Goal: Communication & Community: Answer question/provide support

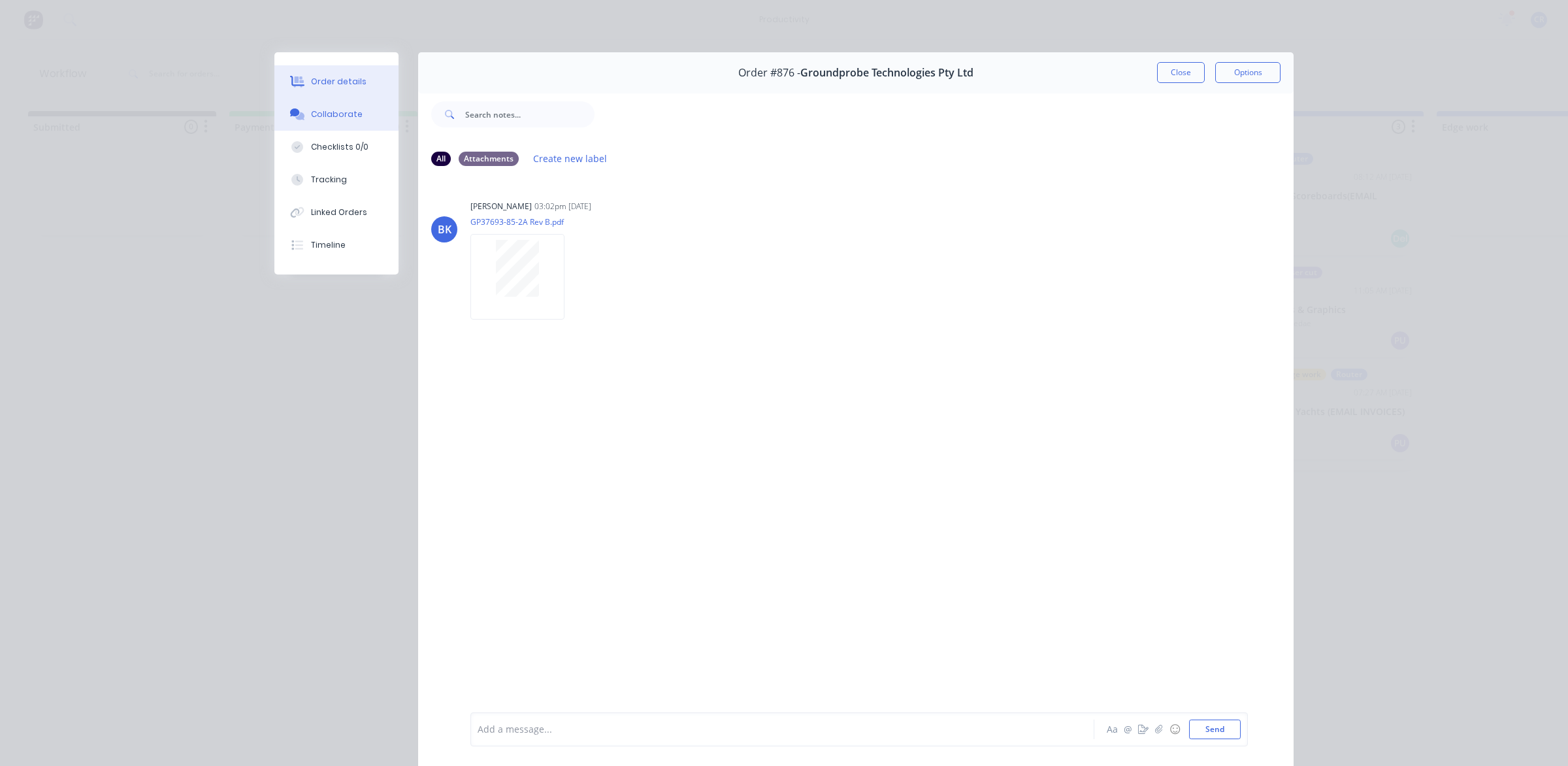
scroll to position [0, 96]
click at [625, 723] on div at bounding box center [764, 729] width 572 height 13
click at [494, 728] on span "@ben" at bounding box center [491, 730] width 25 height 13
click at [549, 723] on div "@Ben n Done" at bounding box center [764, 729] width 572 height 13
click at [509, 723] on span "n Done" at bounding box center [525, 730] width 32 height 13
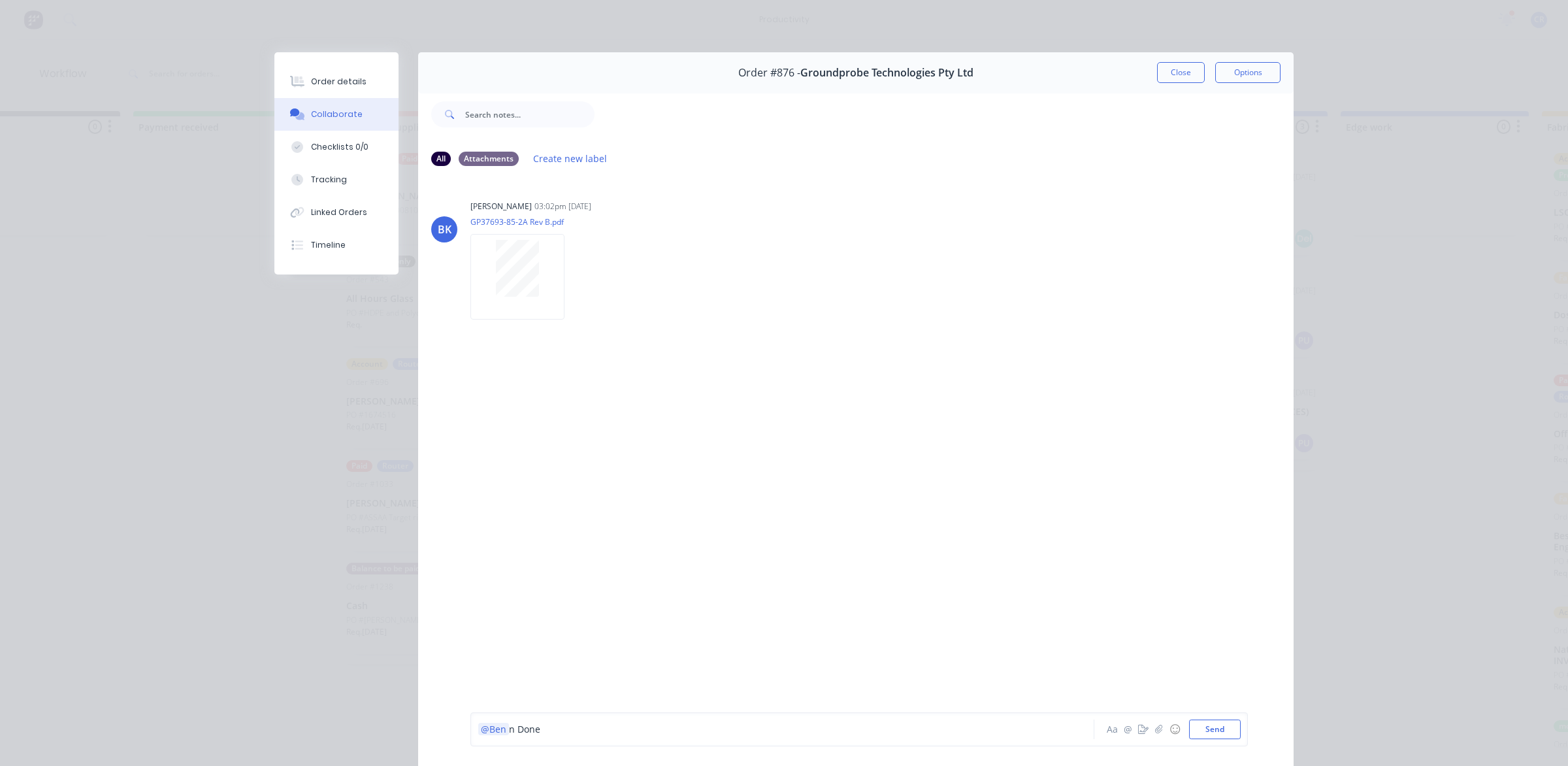
click at [509, 726] on span "n Done" at bounding box center [525, 730] width 32 height 13
click at [1197, 719] on button "Send" at bounding box center [1215, 729] width 51 height 20
click at [874, 730] on div at bounding box center [764, 729] width 572 height 13
click at [1212, 725] on button "Send" at bounding box center [1215, 729] width 51 height 20
click at [1175, 70] on button "Close" at bounding box center [1181, 73] width 47 height 21
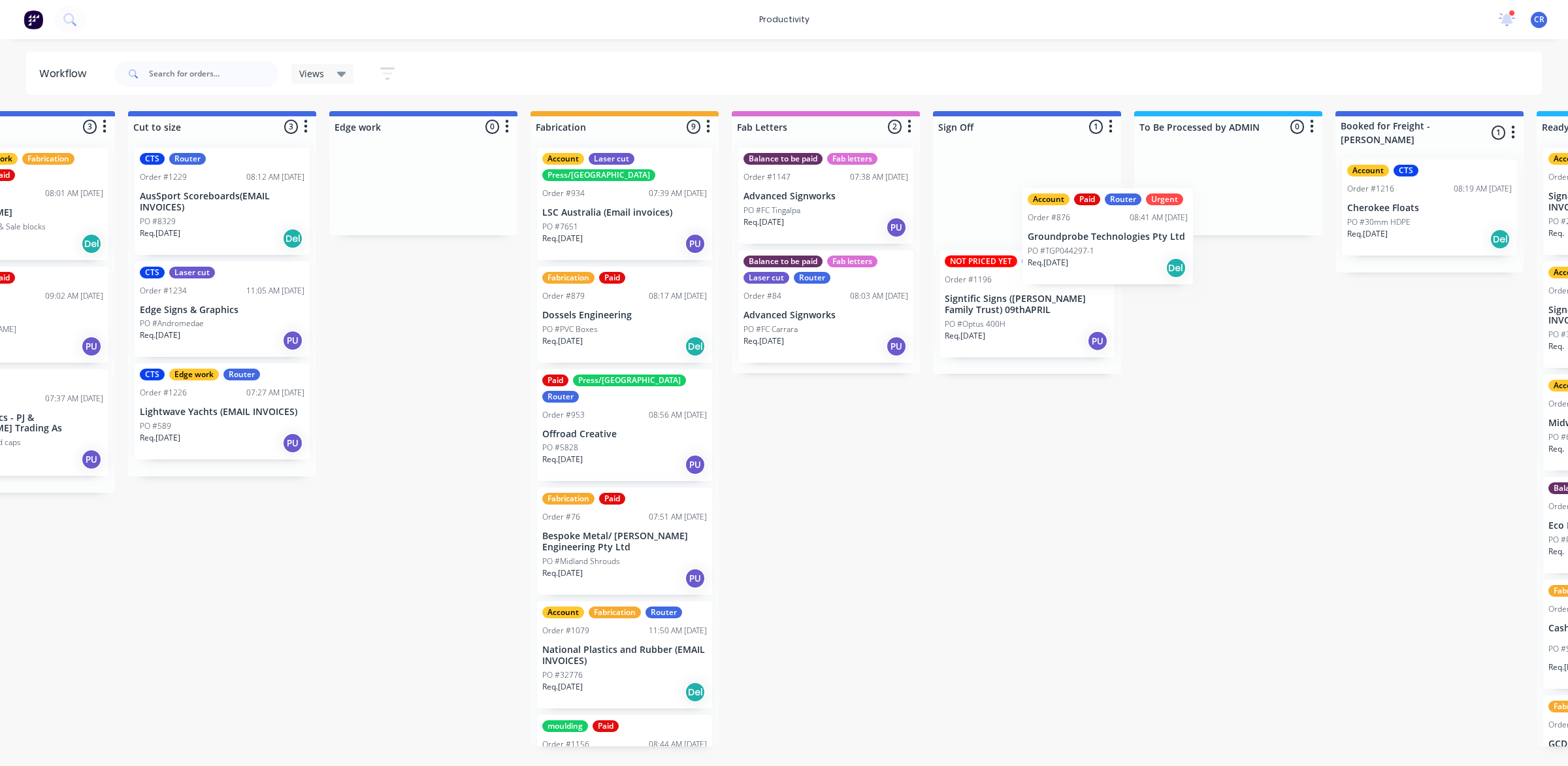
scroll to position [0, 1117]
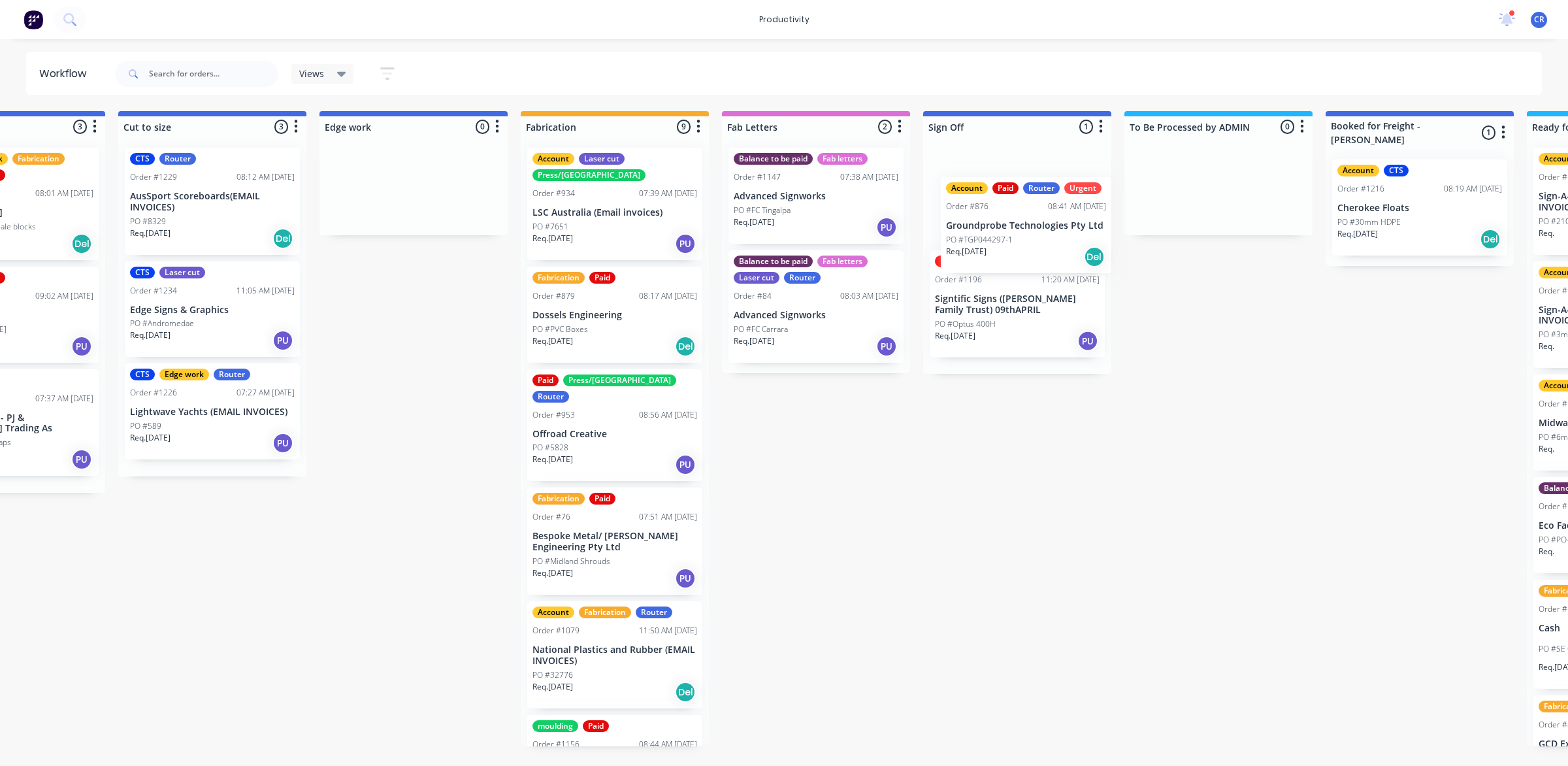
drag, startPoint x: 828, startPoint y: 311, endPoint x: 1030, endPoint y: 239, distance: 214.4
click at [1030, 239] on div "Submitted 0 Sort By Created date Required date Order number Customer name Most …" at bounding box center [436, 428] width 3127 height 635
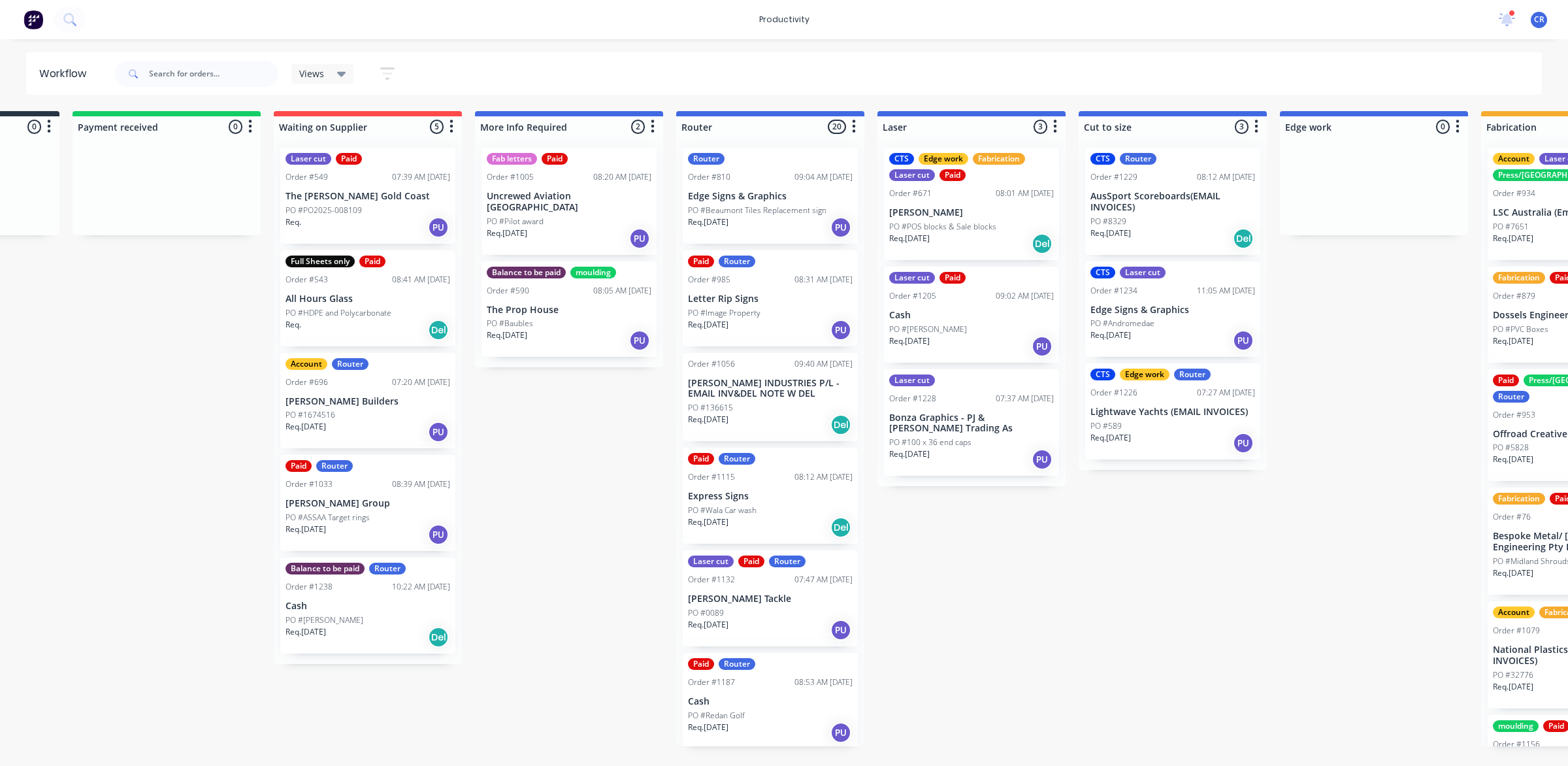
scroll to position [0, 138]
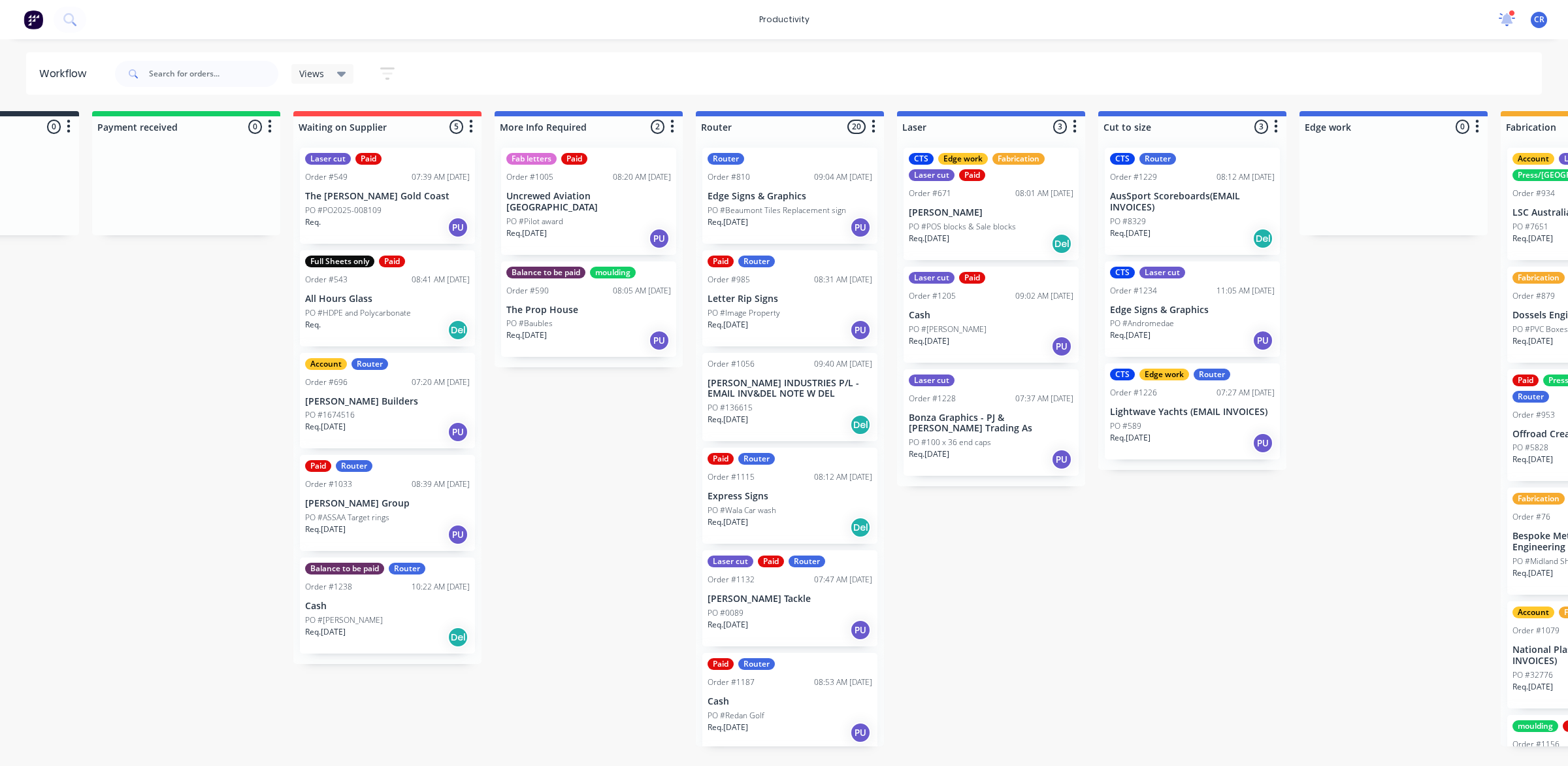
click at [1500, 17] on icon at bounding box center [1507, 19] width 17 height 15
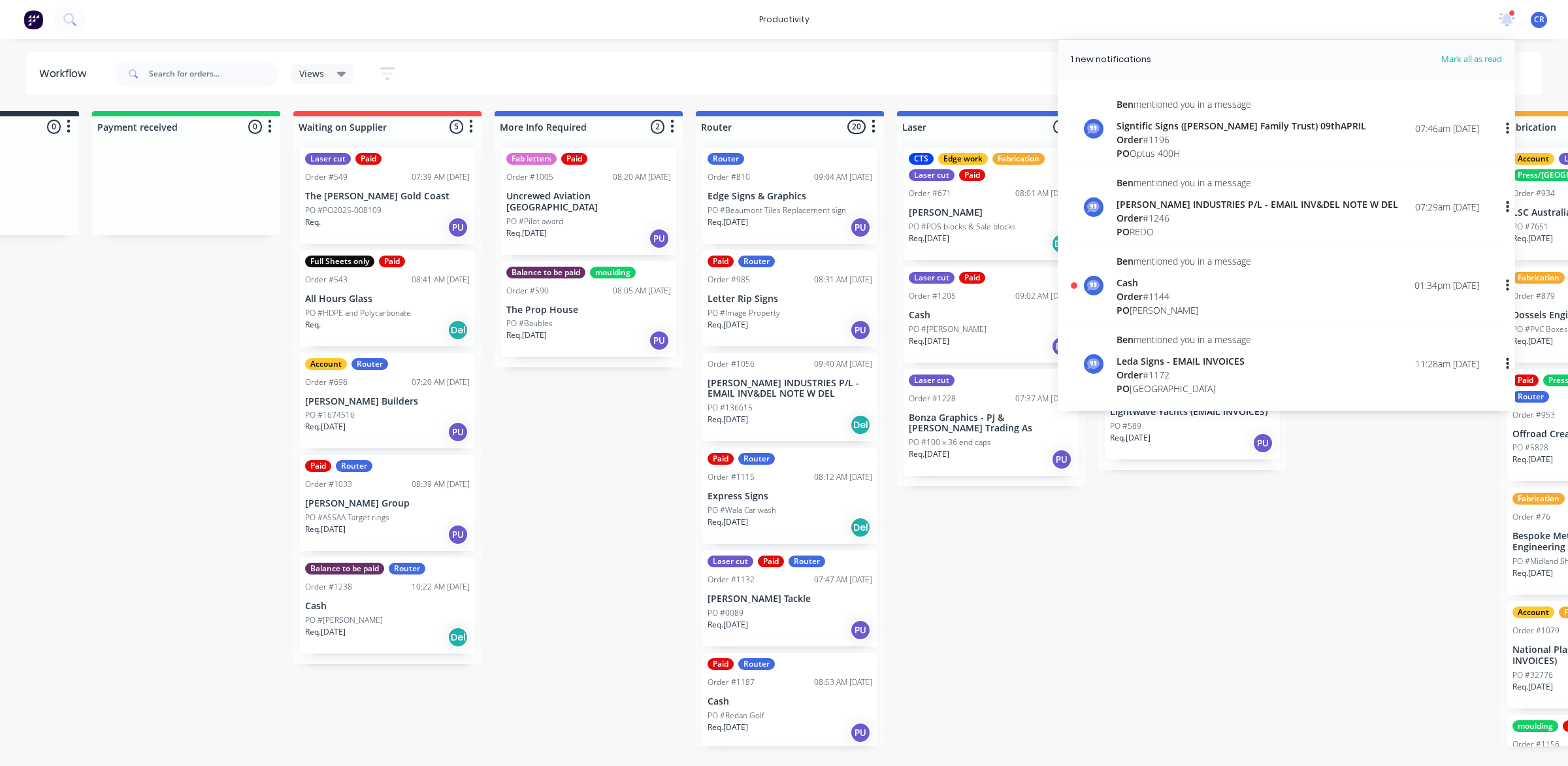
click at [1436, 21] on div "productivity productivity Workflow Planner Delivery Scheduling Timesheets 1 new…" at bounding box center [784, 20] width 1568 height 40
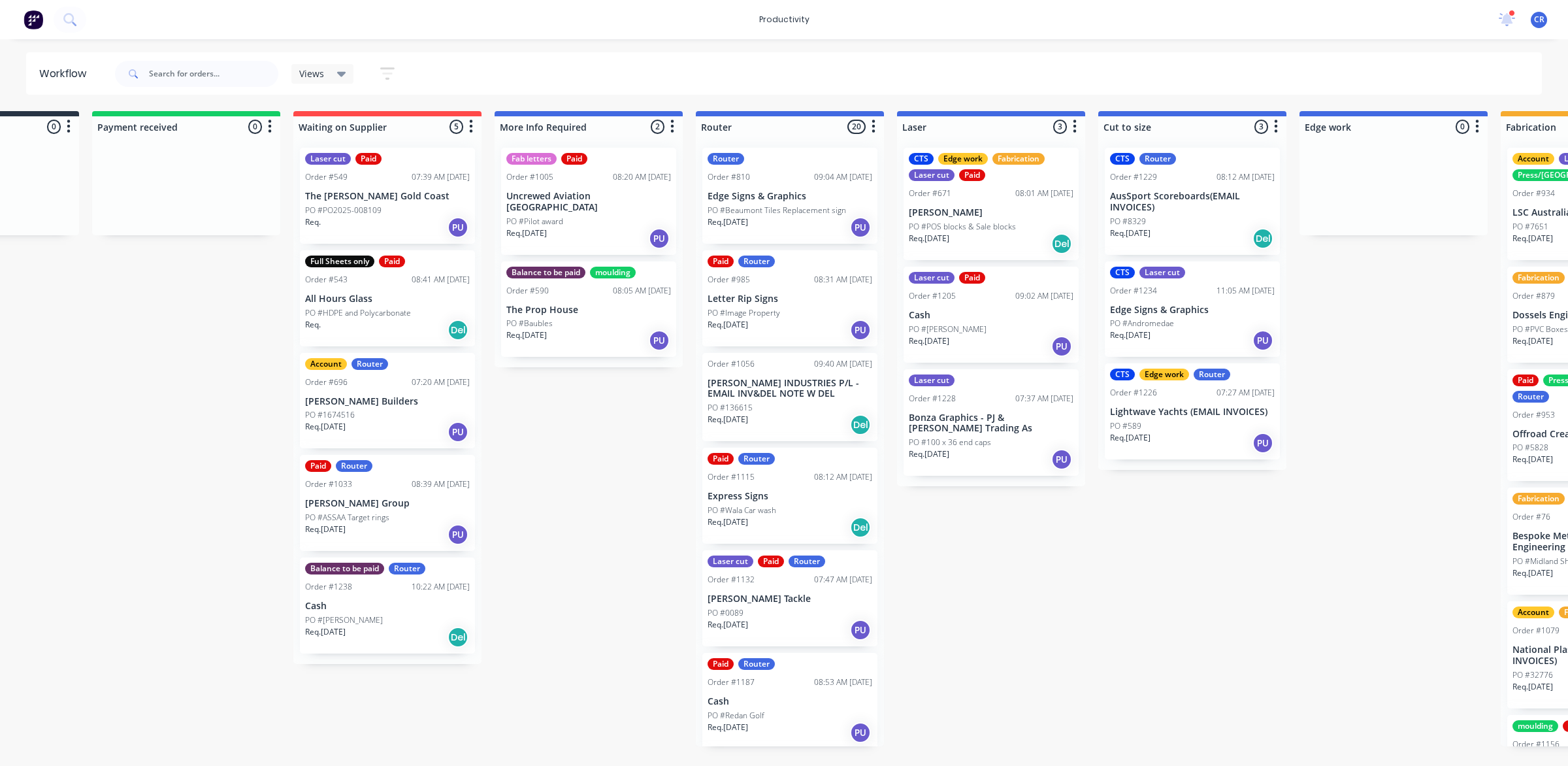
click at [784, 312] on div "PO #Image Property" at bounding box center [790, 312] width 164 height 12
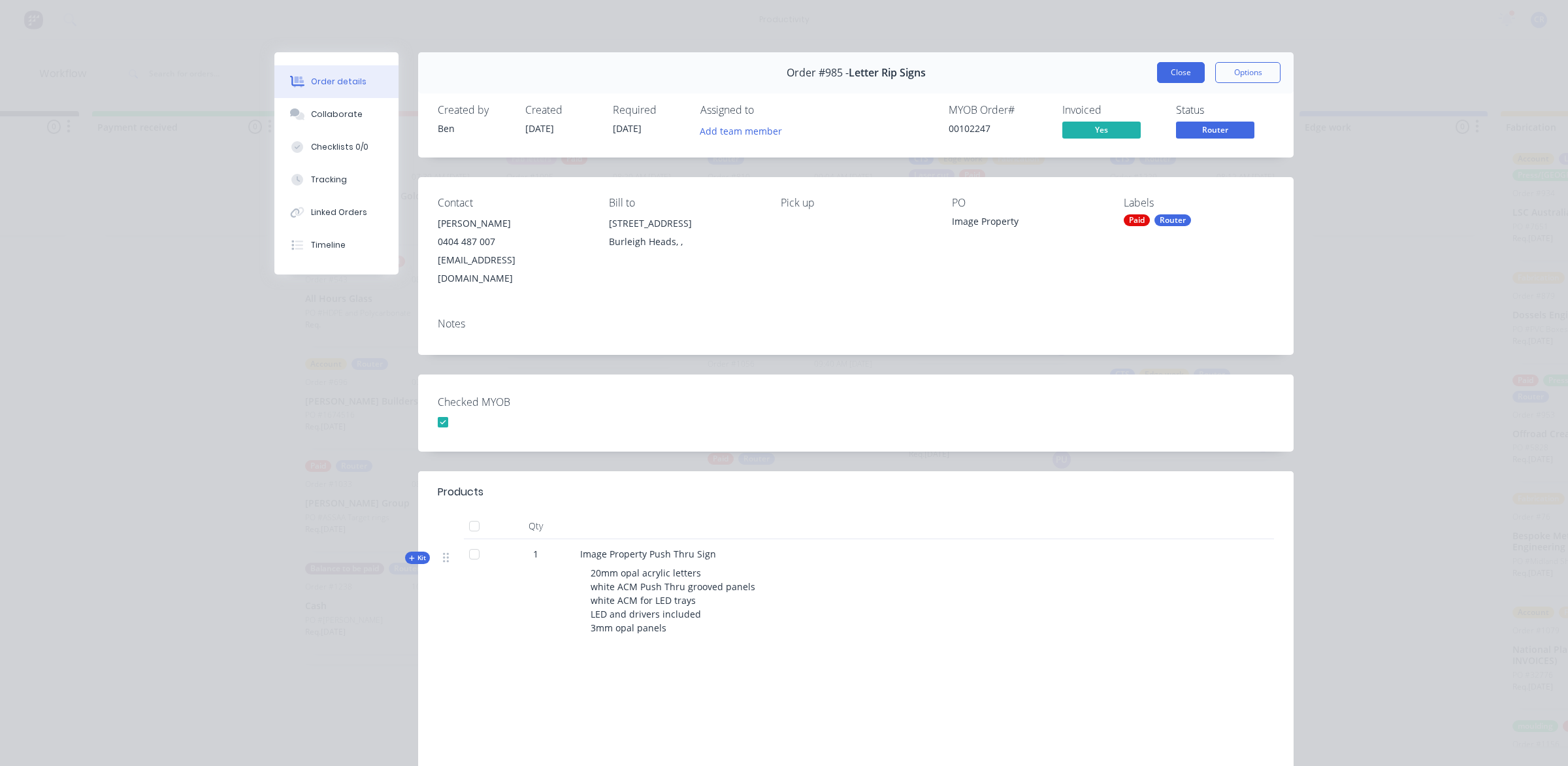
click at [1170, 66] on button "Close" at bounding box center [1181, 73] width 47 height 21
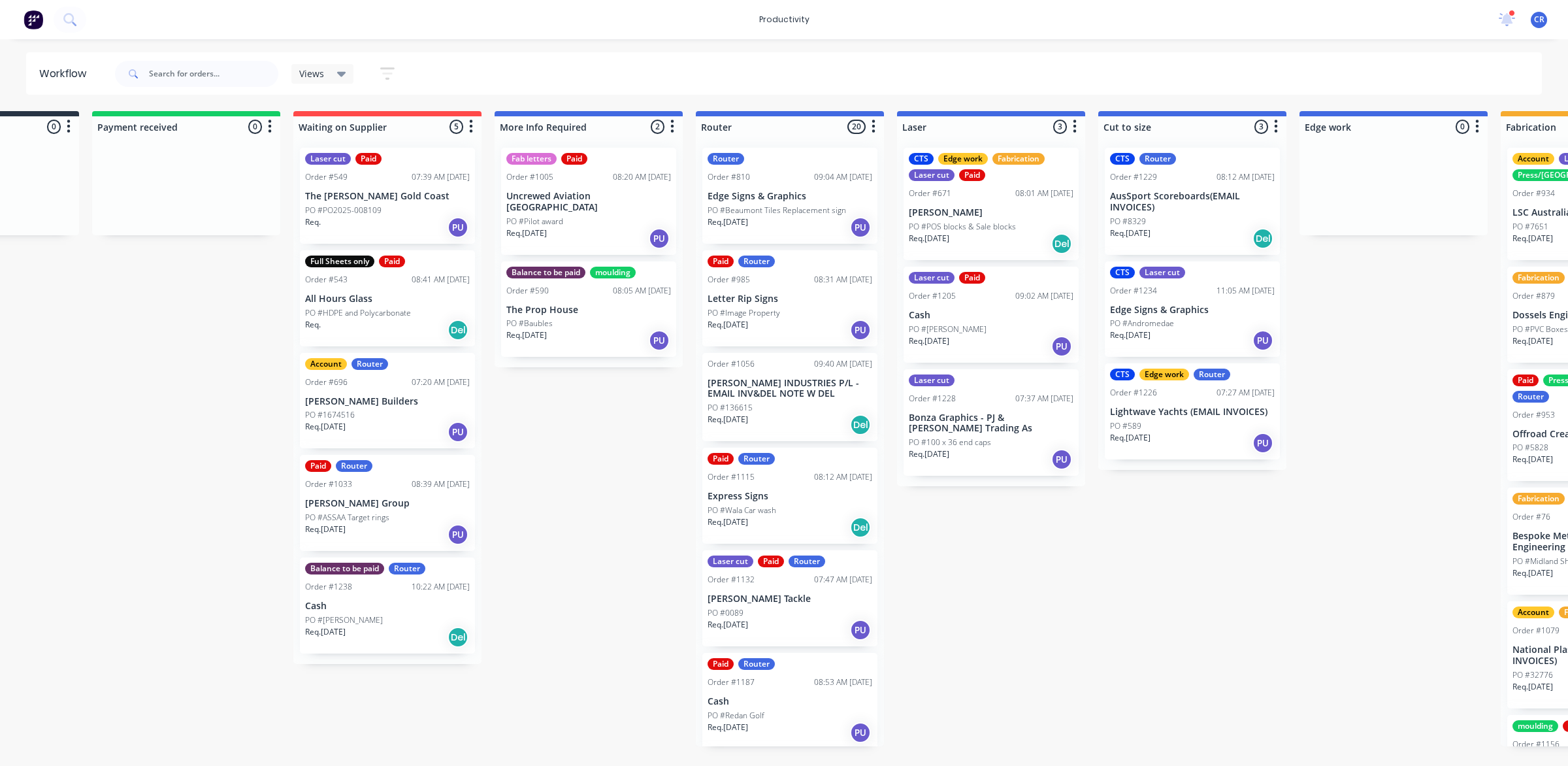
click at [776, 510] on div "PO #Wala Car wash" at bounding box center [790, 510] width 164 height 12
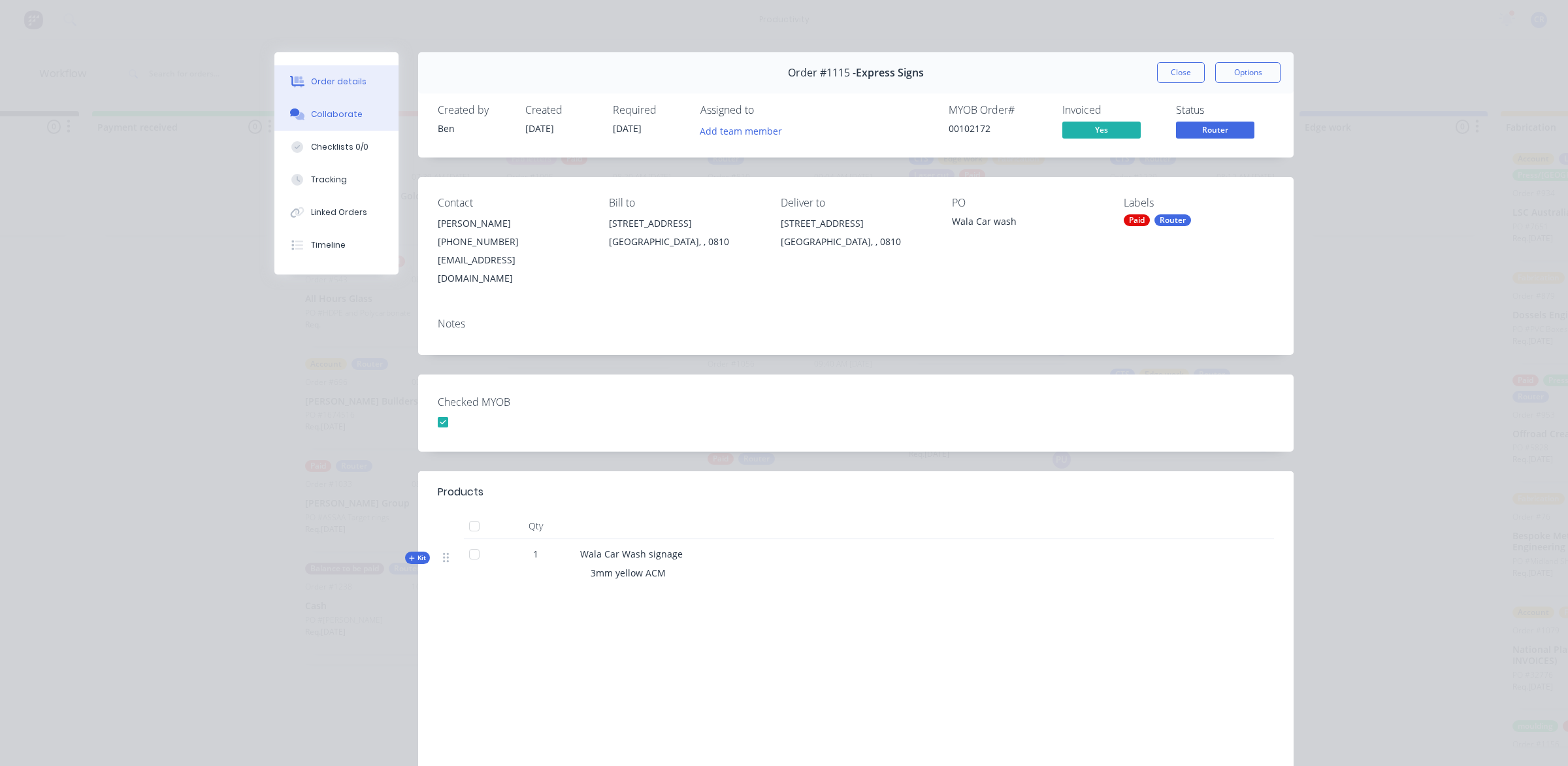
click at [366, 112] on button "Collaborate" at bounding box center [336, 114] width 124 height 32
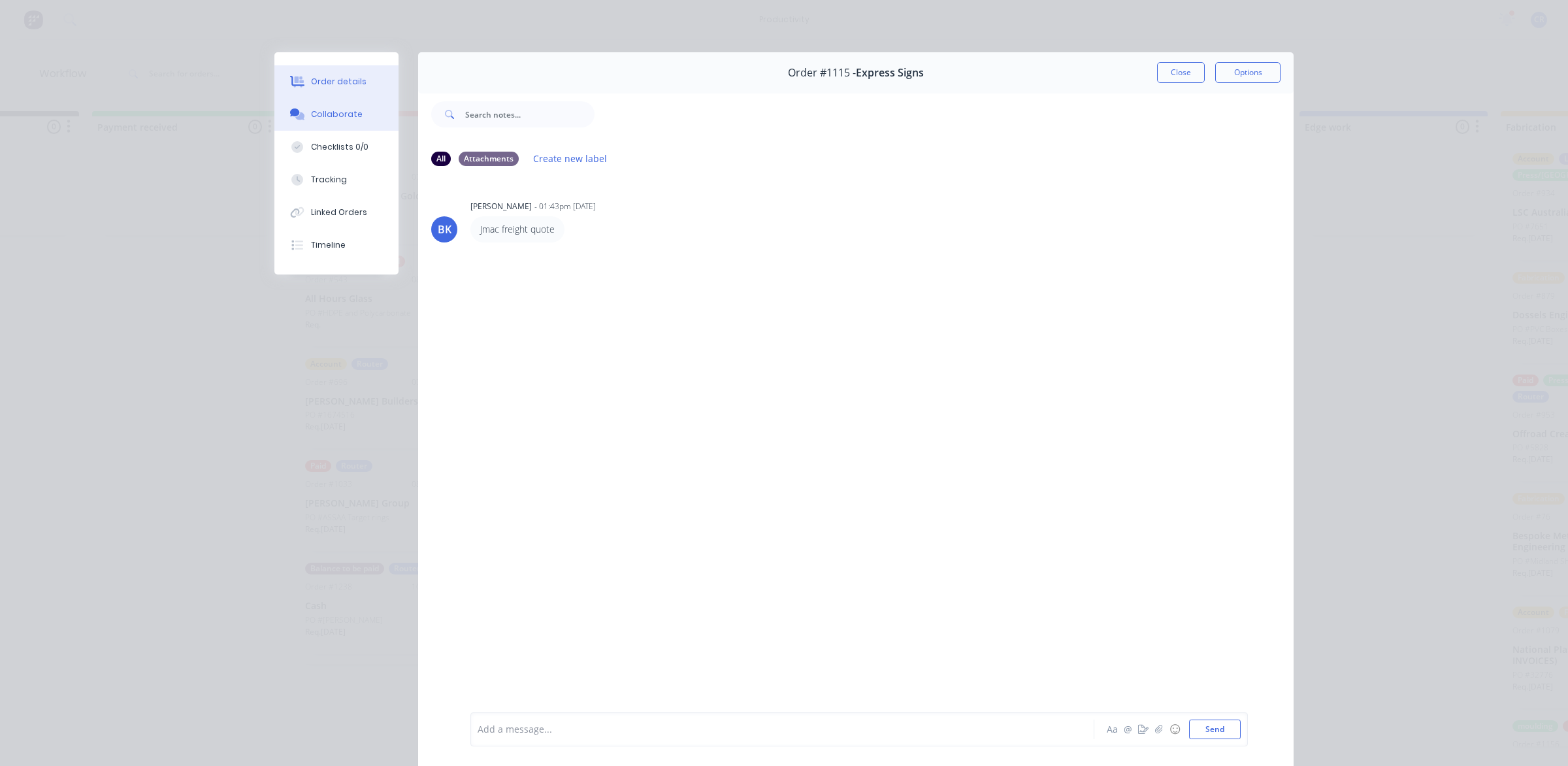
click at [330, 87] on div "Order details" at bounding box center [338, 81] width 55 height 12
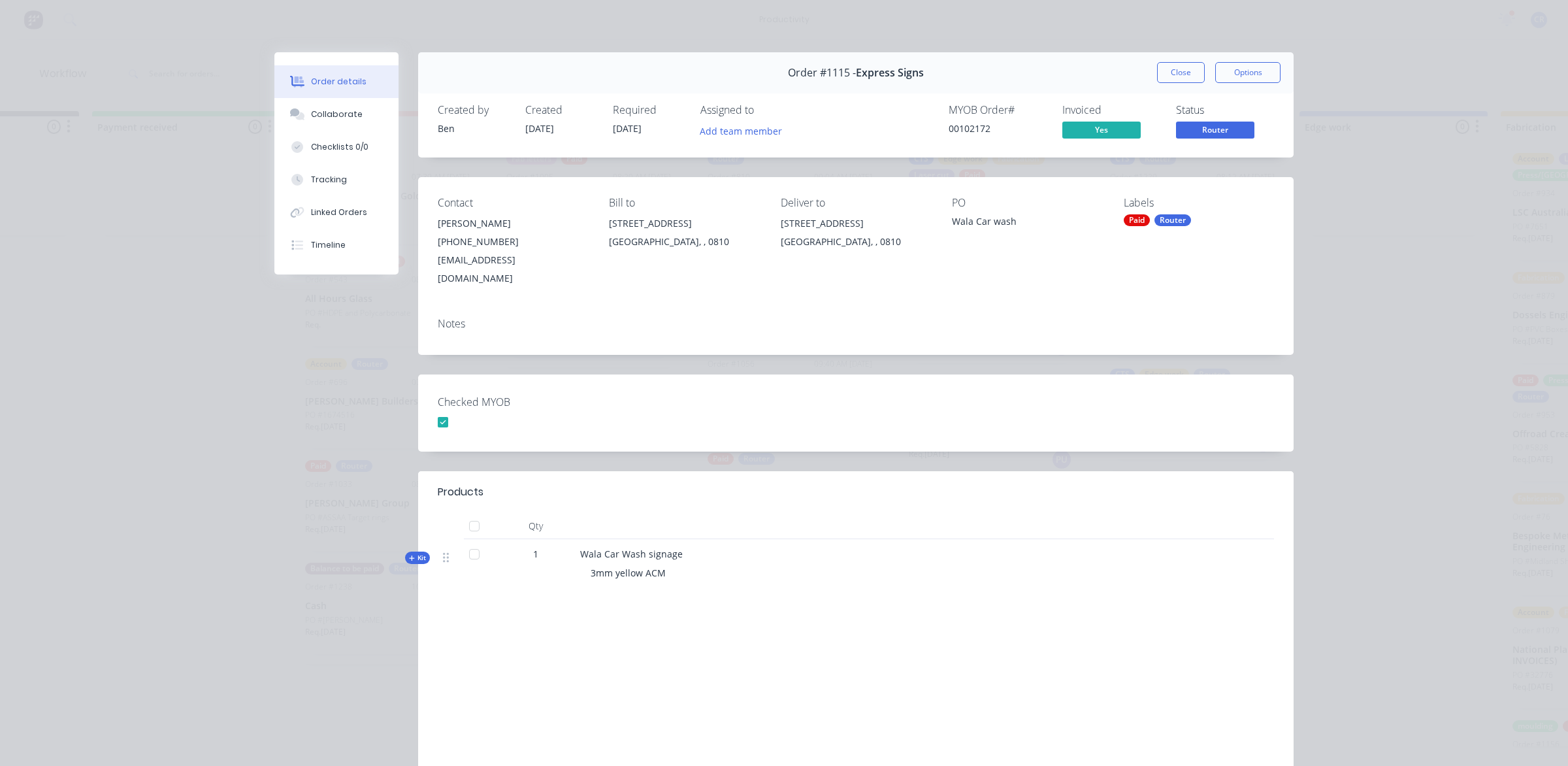
click at [410, 553] on span "Kit" at bounding box center [417, 557] width 17 height 9
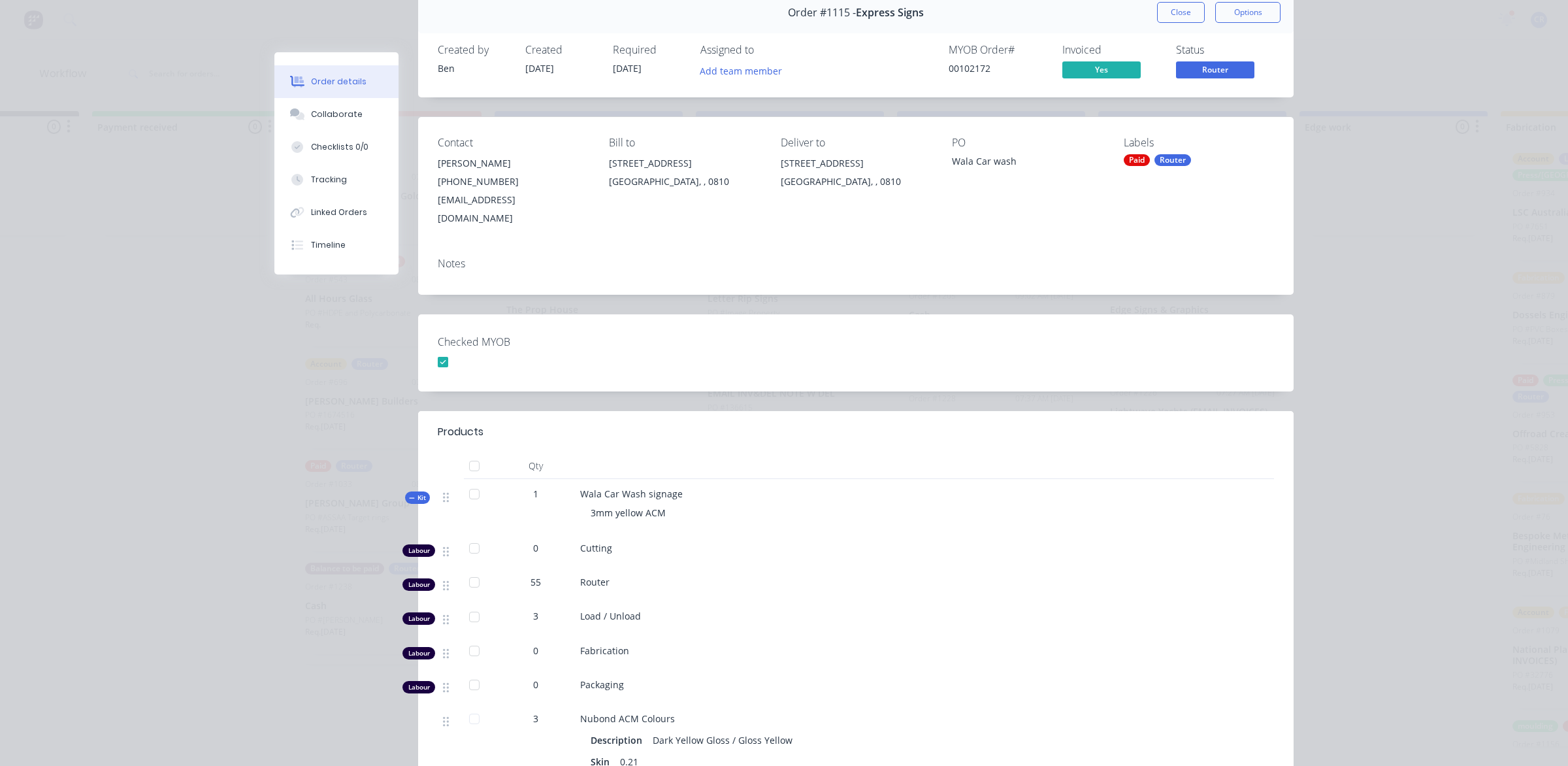
scroll to position [0, 0]
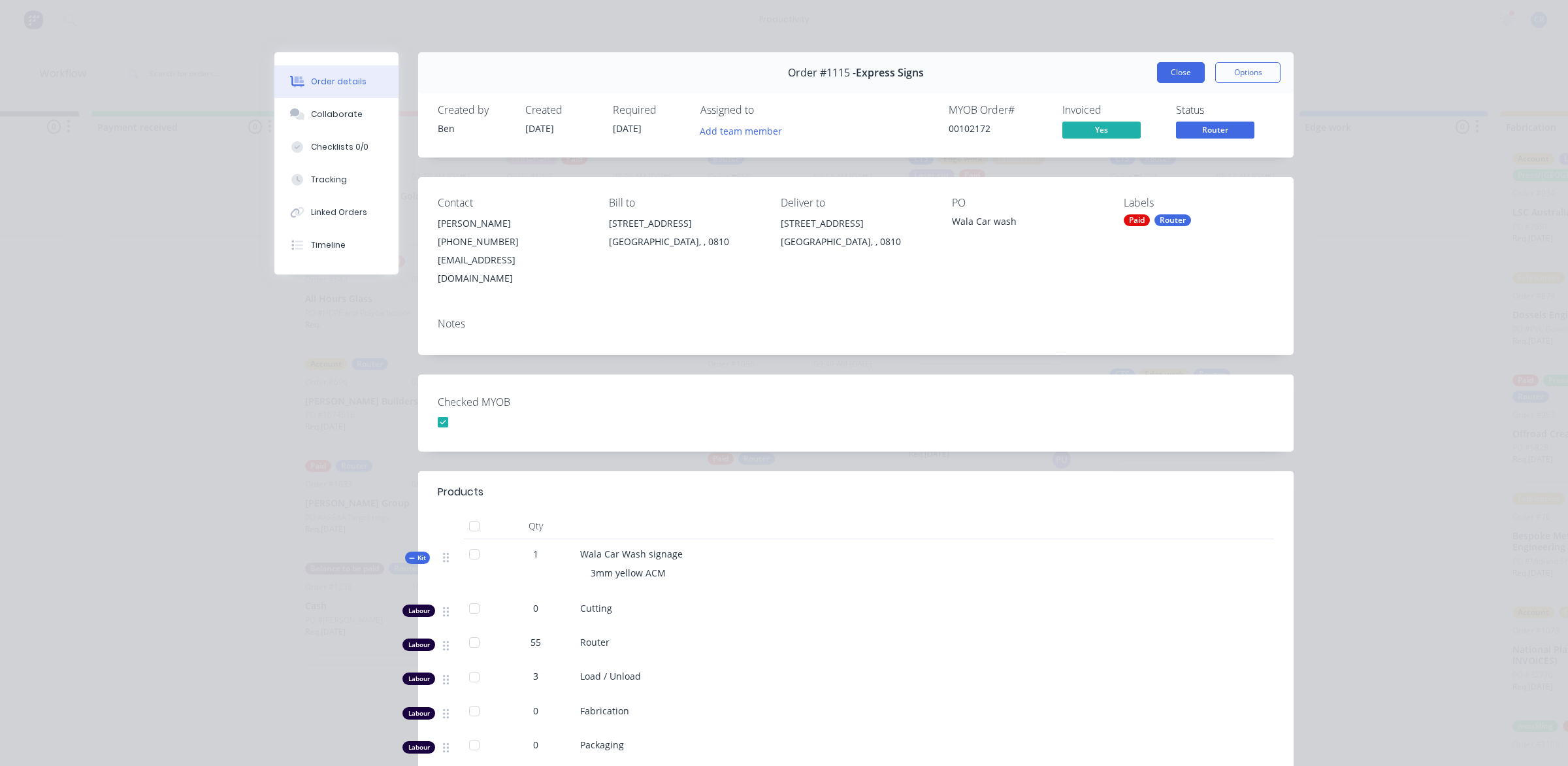
click at [1197, 75] on button "Close" at bounding box center [1181, 73] width 47 height 21
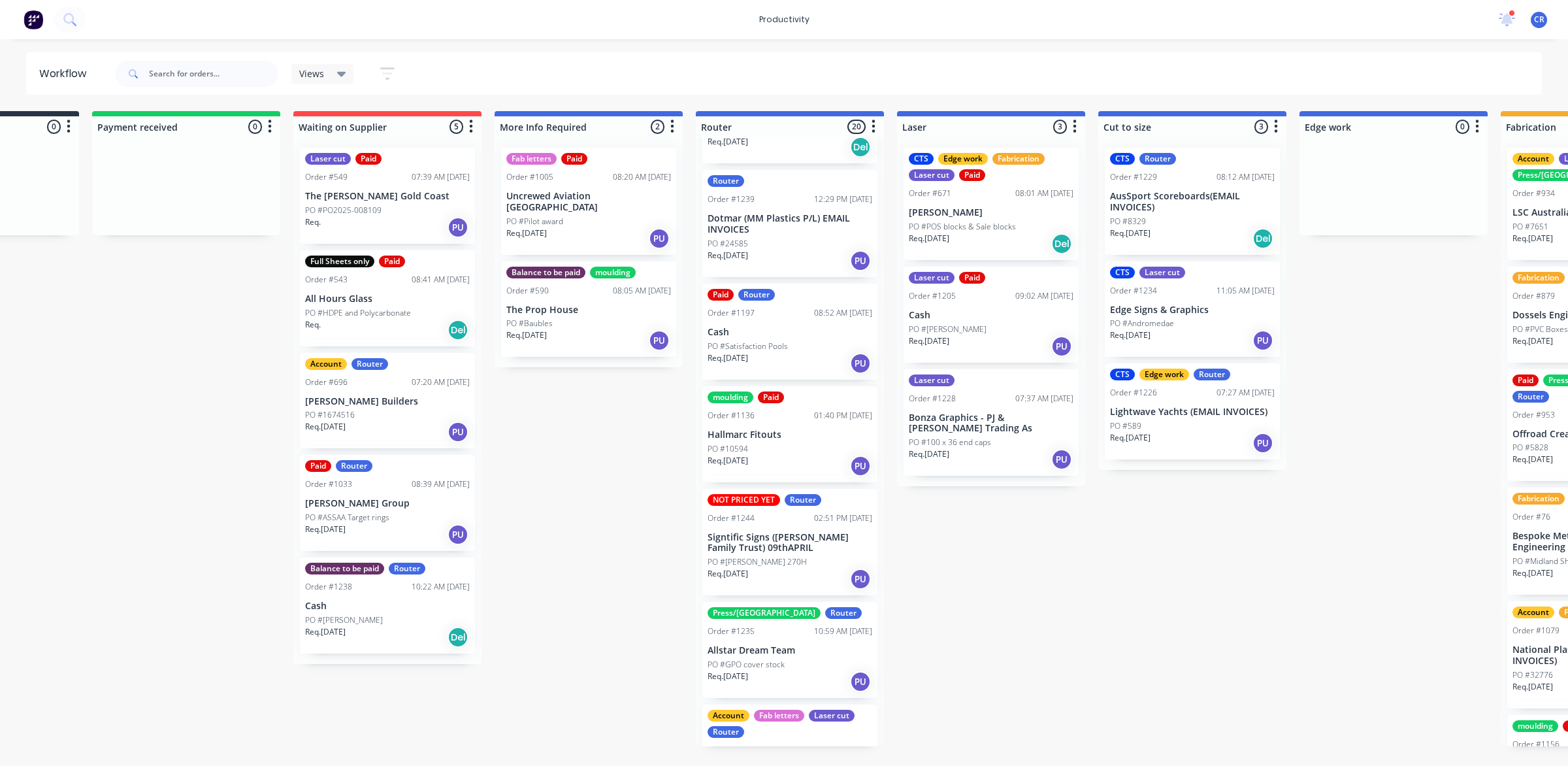
scroll to position [1504, 0]
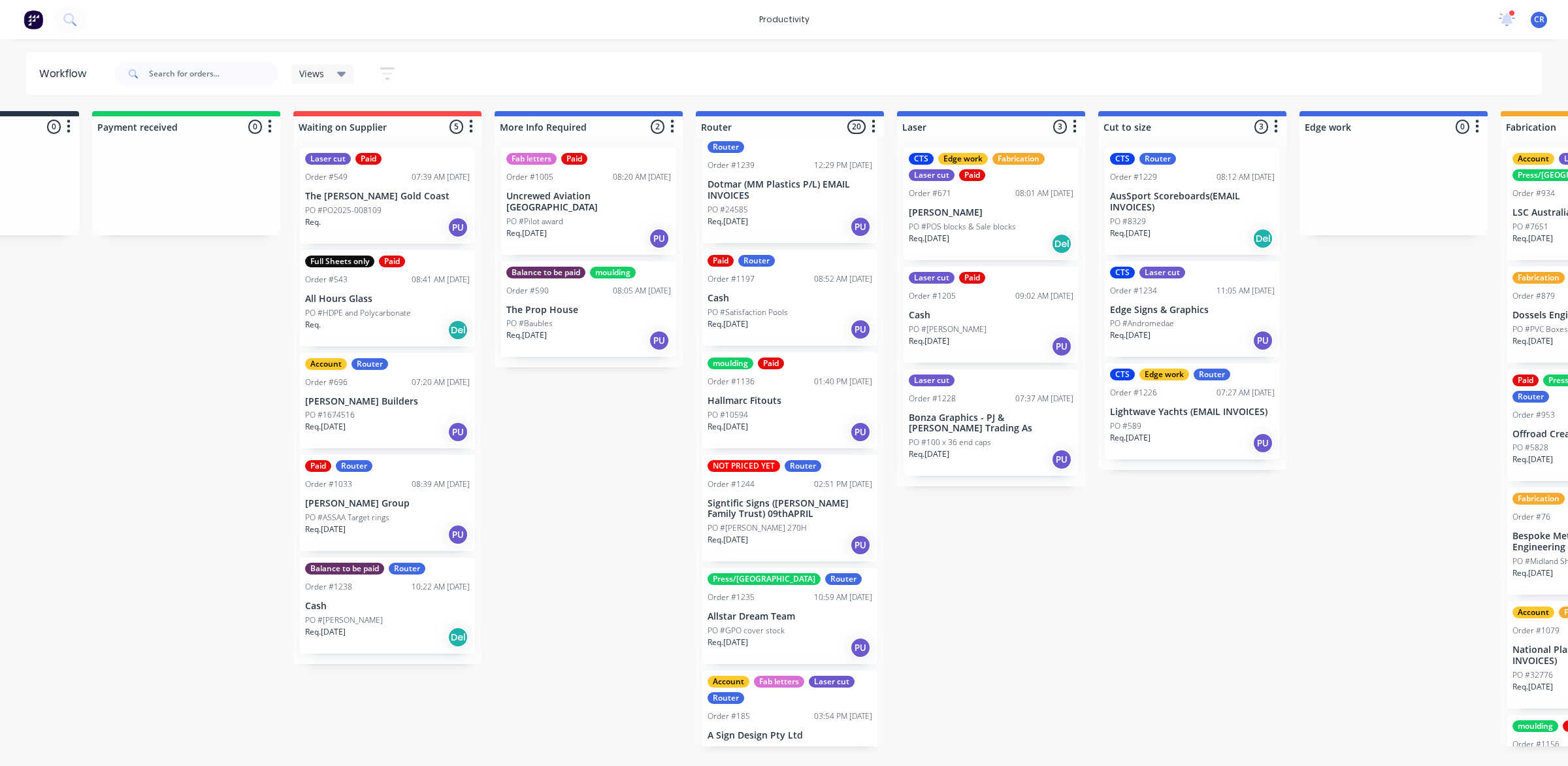
click at [786, 522] on p "PO #[PERSON_NAME] 270H" at bounding box center [758, 527] width 100 height 12
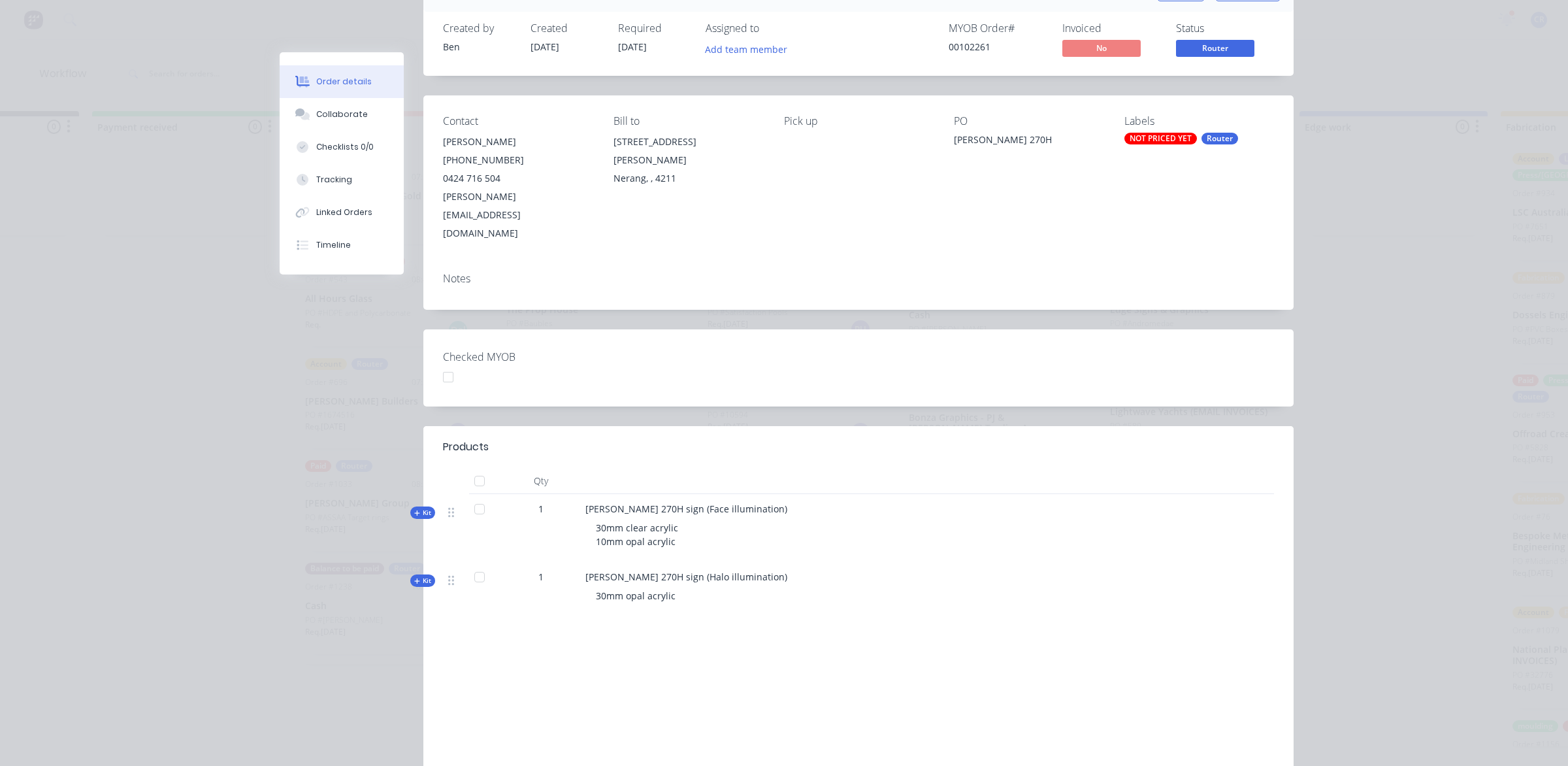
scroll to position [0, 0]
